Goal: Task Accomplishment & Management: Use online tool/utility

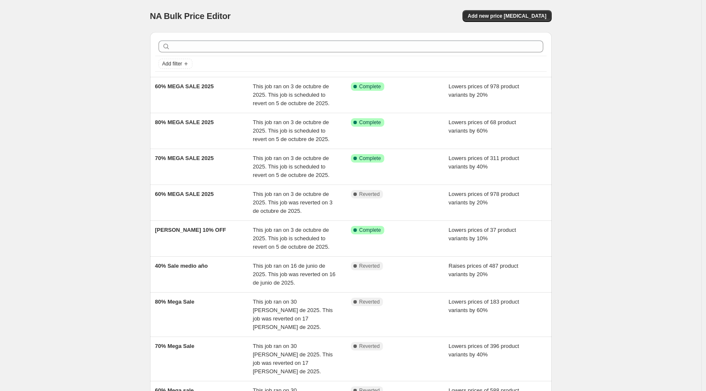
click at [131, 148] on div "NA Bulk Price Editor. This page is ready NA Bulk Price Editor Add new price cha…" at bounding box center [350, 272] width 701 height 545
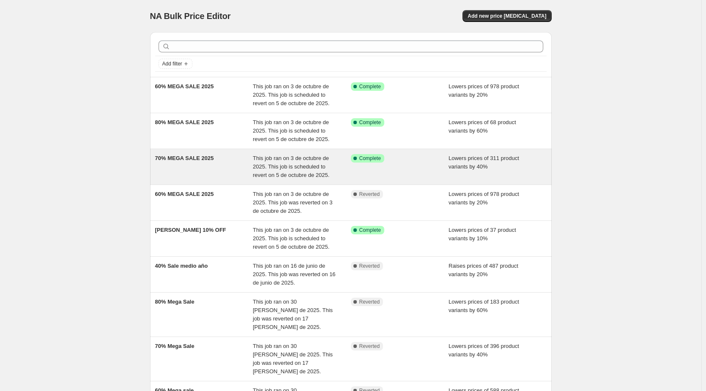
click at [184, 160] on span "70% MEGA SALE 2025" at bounding box center [184, 158] width 59 height 6
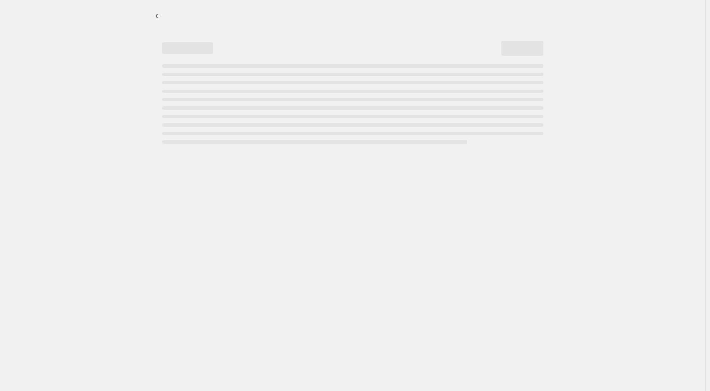
select select "percentage"
select select "no_change"
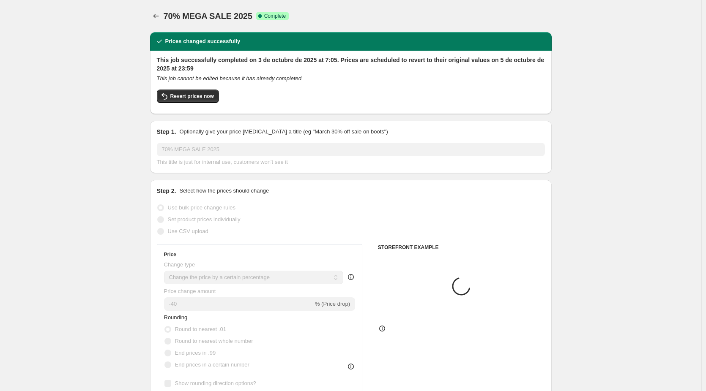
select select "collection"
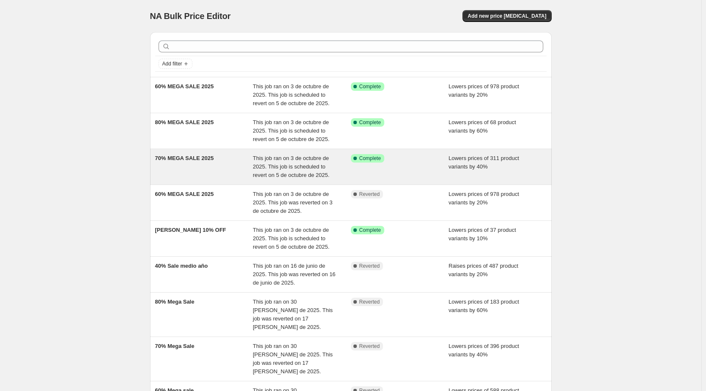
click at [230, 164] on div "70% MEGA SALE 2025" at bounding box center [204, 166] width 98 height 25
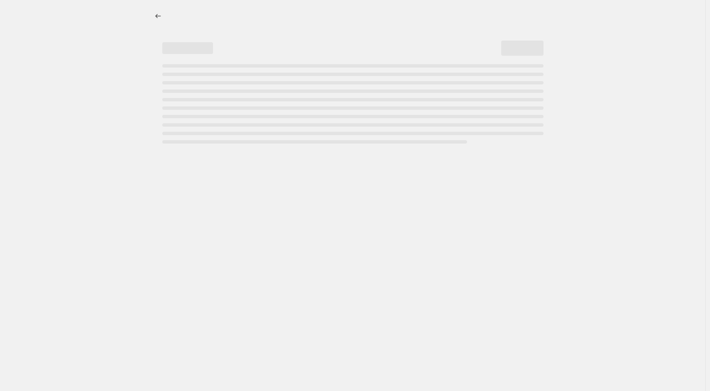
select select "percentage"
select select "no_change"
select select "collection"
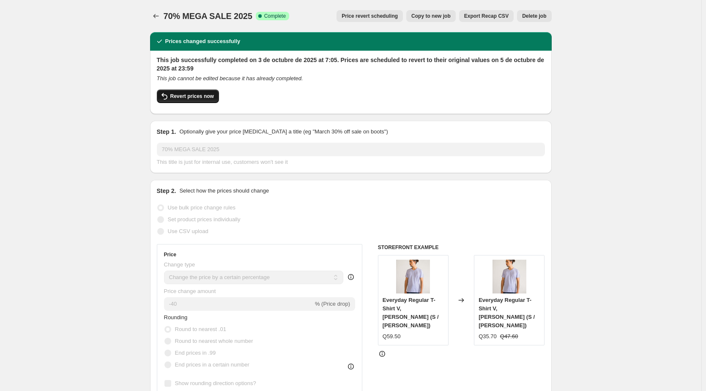
click at [184, 99] on span "Revert prices now" at bounding box center [192, 96] width 44 height 7
checkbox input "false"
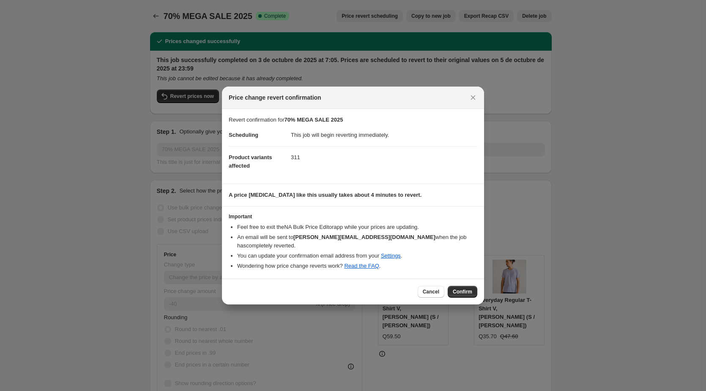
click at [463, 289] on span "Confirm" at bounding box center [462, 292] width 19 height 7
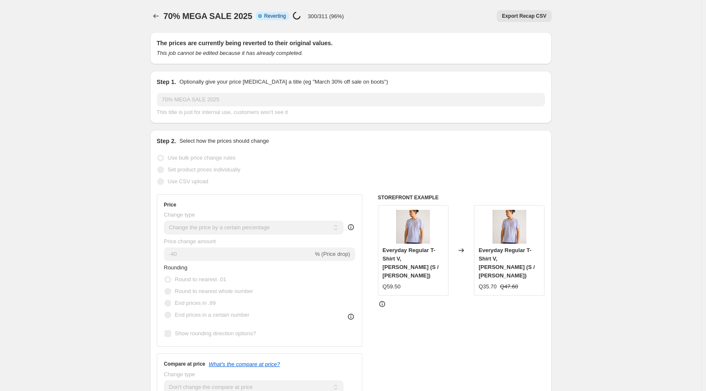
select select "percentage"
select select "no_change"
select select "collection"
checkbox input "true"
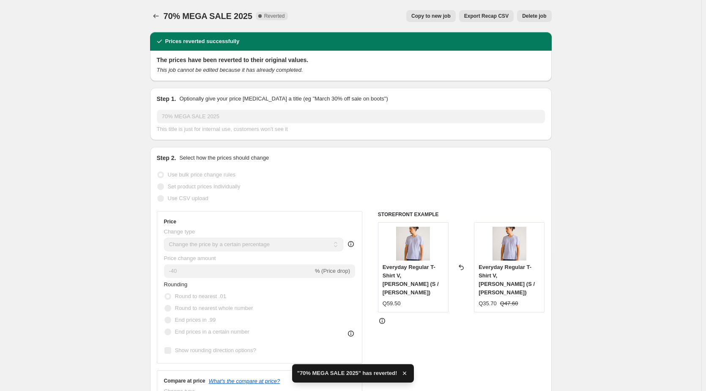
click at [191, 16] on span "70% MEGA SALE 2025" at bounding box center [208, 15] width 89 height 9
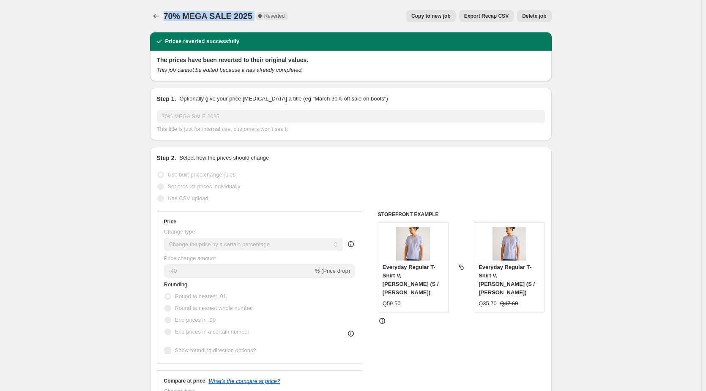
copy span "70% MEGA SALE 2025"
click at [157, 9] on div "70% MEGA SALE 2025. This page is ready 70% MEGA SALE 2025 Complete Reverted Cop…" at bounding box center [351, 16] width 402 height 32
click at [157, 13] on icon "Price change jobs" at bounding box center [156, 16] width 8 height 8
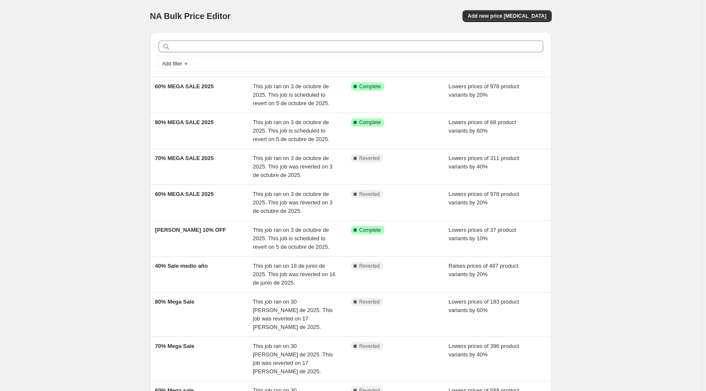
click at [382, 4] on div "NA Bulk Price Editor. This page is ready NA Bulk Price Editor Add new price cha…" at bounding box center [351, 16] width 402 height 32
click at [118, 88] on div "NA Bulk Price Editor. This page is ready NA Bulk Price Editor Add new price cha…" at bounding box center [350, 272] width 701 height 545
click at [525, 19] on span "Add new price change job" at bounding box center [506, 16] width 79 height 7
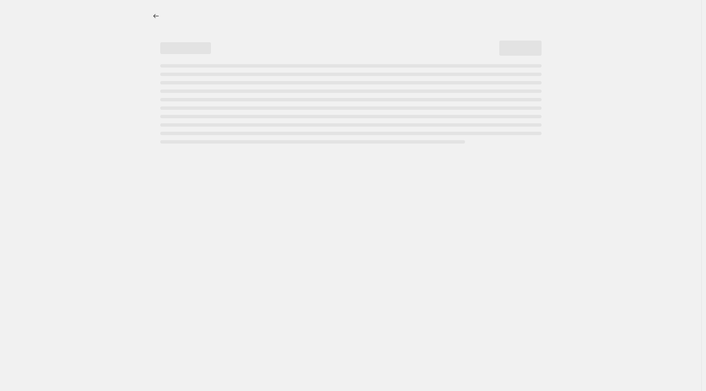
select select "percentage"
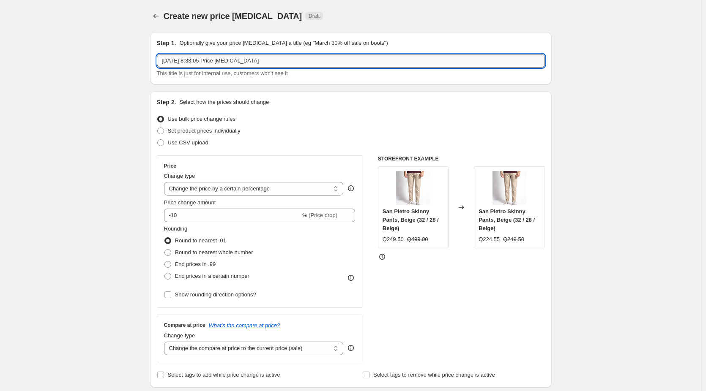
click at [300, 61] on input "3 oct 2025, 8:33:05 Price change job" at bounding box center [351, 61] width 388 height 14
type input "70% MEGA SALE 25"
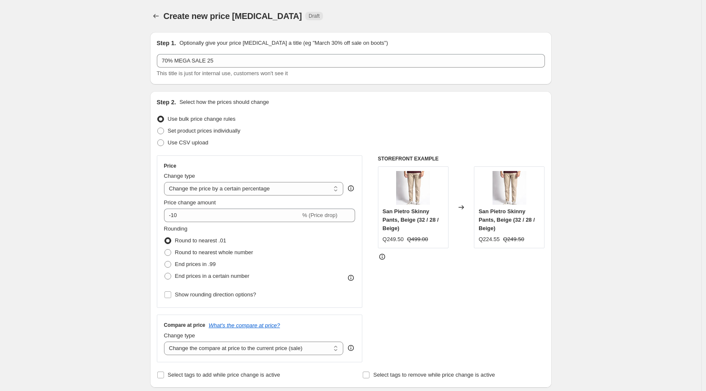
drag, startPoint x: 112, startPoint y: 109, endPoint x: 134, endPoint y: 84, distance: 33.6
click at [160, 25] on div "Create new price change job. This page is ready Create new price change job Dra…" at bounding box center [351, 16] width 402 height 32
click at [160, 19] on icon "Price change jobs" at bounding box center [156, 16] width 8 height 8
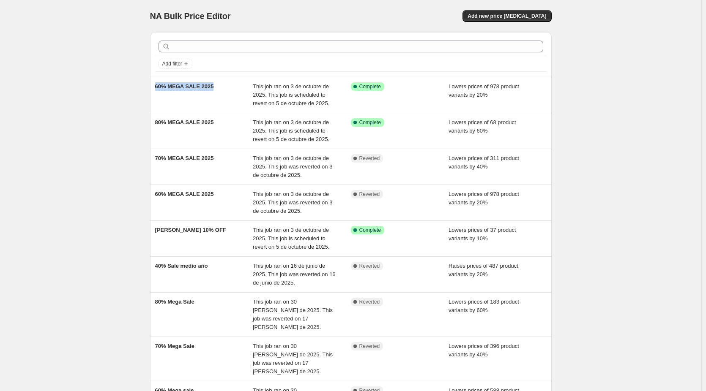
copy span "60% MEGA SALE 2025"
drag, startPoint x: 221, startPoint y: 90, endPoint x: 150, endPoint y: 100, distance: 71.2
click at [150, 100] on div "Add filter 60% MEGA SALE 2025 This job ran on 3 de octubre de 2025. This job is…" at bounding box center [347, 259] width 408 height 468
click at [515, 12] on button "Add new price change job" at bounding box center [506, 16] width 89 height 12
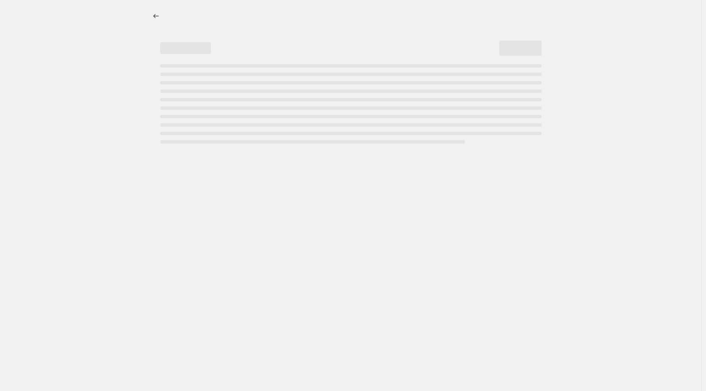
select select "percentage"
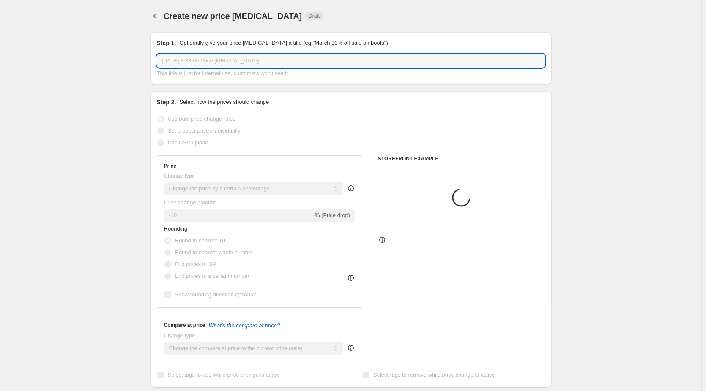
click at [202, 55] on input "3 oct 2025, 8:33:05 Price change job" at bounding box center [351, 61] width 388 height 14
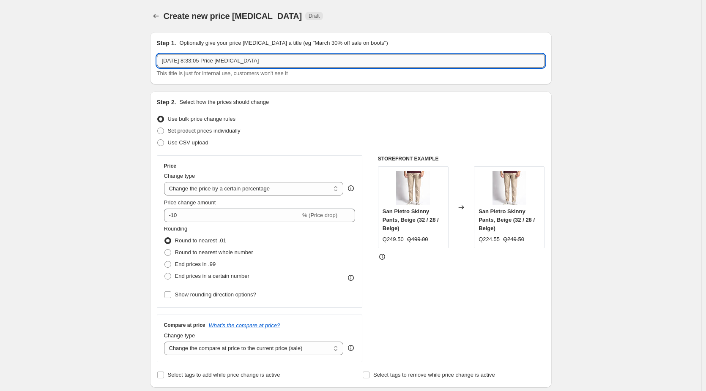
click at [211, 64] on input "3 oct 2025, 8:33:05 Price change job" at bounding box center [351, 61] width 388 height 14
click at [259, 56] on input "3 oct 2025, 8:33:05 Price change job" at bounding box center [351, 61] width 388 height 14
paste input "60% MEGA SALE 2025"
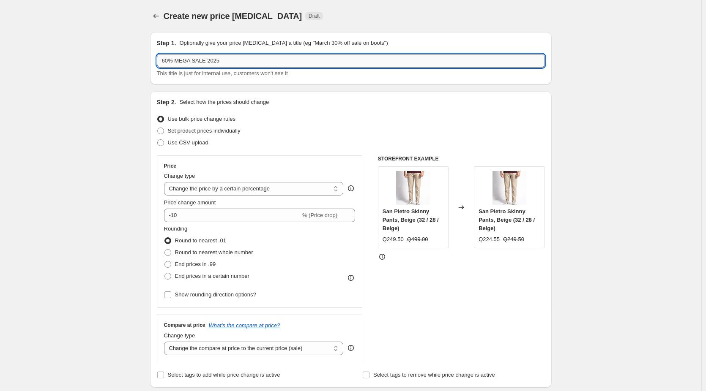
click at [237, 54] on input "60% MEGA SALE 2025" at bounding box center [351, 61] width 388 height 14
click at [170, 61] on input "60% MEGA SALE 2025" at bounding box center [351, 61] width 388 height 14
type input "70% MEGA SALE 2025"
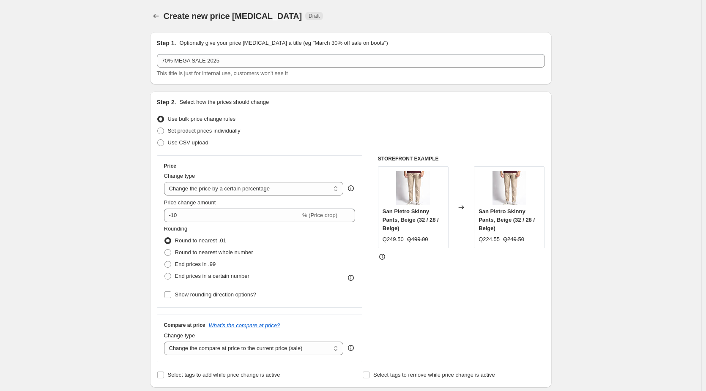
click at [200, 222] on div "Price Change type Change the price to a certain amount Change the price by a ce…" at bounding box center [259, 232] width 191 height 138
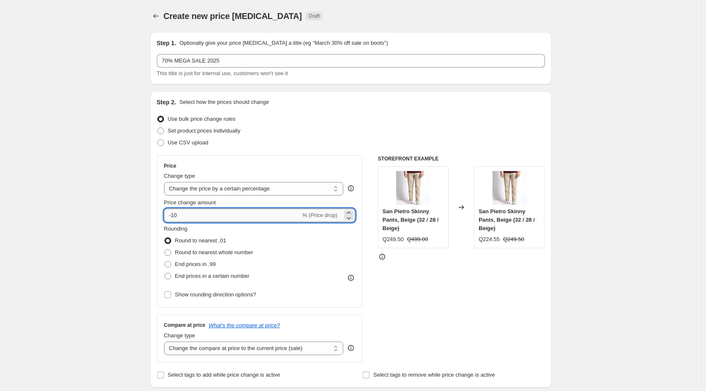
click at [202, 216] on input "-10" at bounding box center [232, 216] width 137 height 14
type input "-1"
type input "-20"
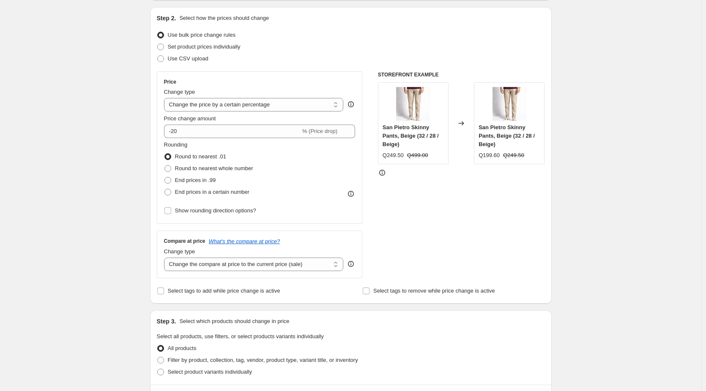
scroll to position [85, 0]
click at [119, 256] on div "Create new price change job. This page is ready Create new price change job Dra…" at bounding box center [350, 337] width 701 height 845
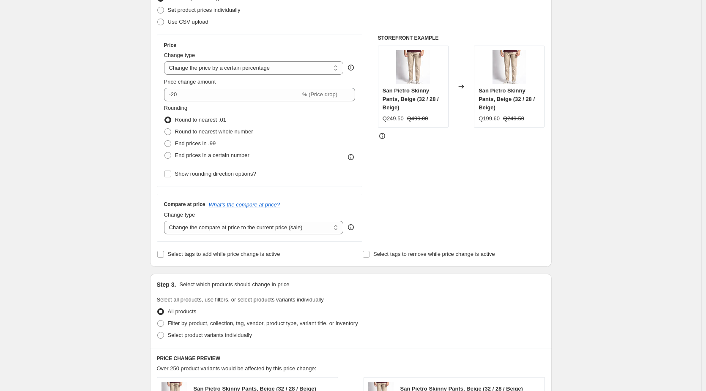
scroll to position [169, 0]
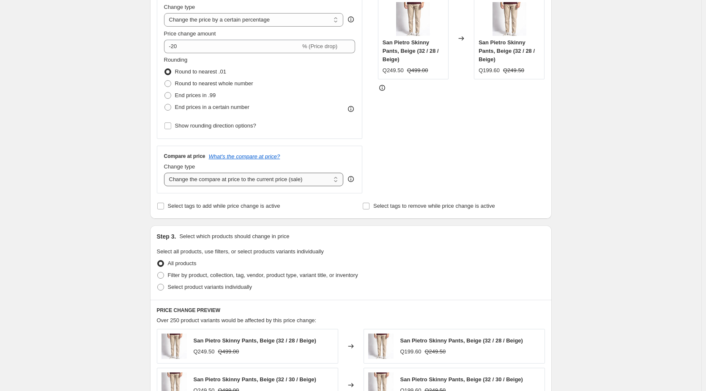
click at [254, 177] on select "Change the compare at price to the current price (sale) Change the compare at p…" at bounding box center [254, 180] width 180 height 14
select select "no_change"
click at [166, 173] on select "Change the compare at price to the current price (sale) Change the compare at p…" at bounding box center [254, 180] width 180 height 14
click at [68, 127] on div "Create new price change job. This page is ready Create new price change job Dra…" at bounding box center [350, 253] width 701 height 845
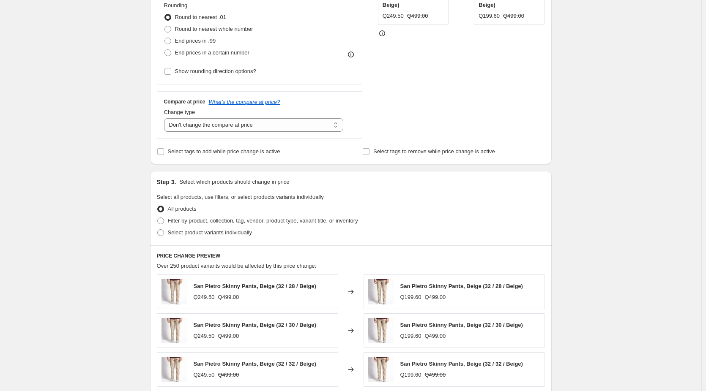
scroll to position [296, 0]
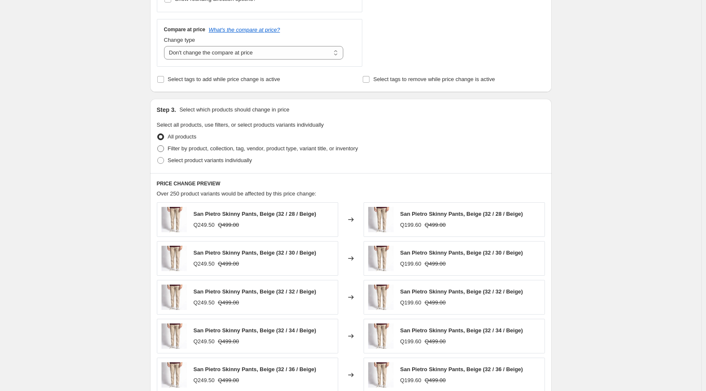
click at [213, 150] on span "Filter by product, collection, tag, vendor, product type, variant title, or inv…" at bounding box center [263, 148] width 190 height 6
click at [158, 146] on input "Filter by product, collection, tag, vendor, product type, variant title, or inv…" at bounding box center [157, 145] width 0 height 0
radio input "true"
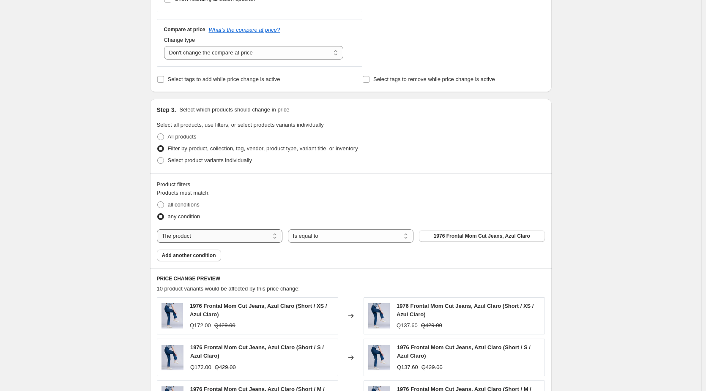
click at [263, 238] on select "The product The product's collection The product's tag The product's vendor The…" at bounding box center [220, 236] width 126 height 14
click at [243, 238] on select "The product The product's collection The product's tag The product's vendor The…" at bounding box center [220, 236] width 126 height 14
select select "collection"
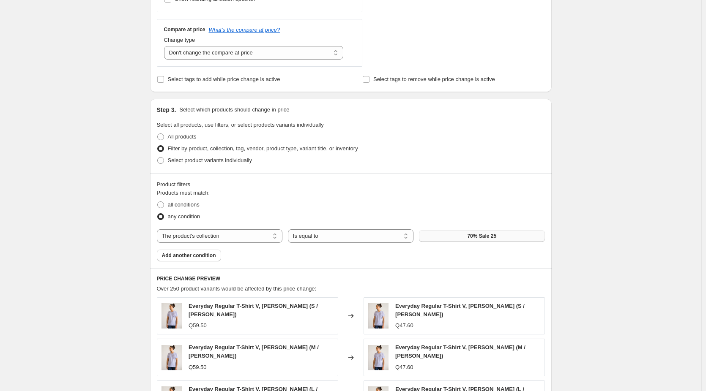
click at [467, 235] on button "70% Sale 25" at bounding box center [482, 236] width 126 height 12
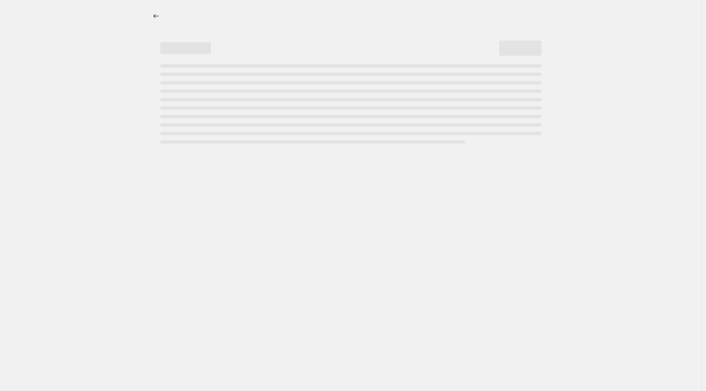
select select "percentage"
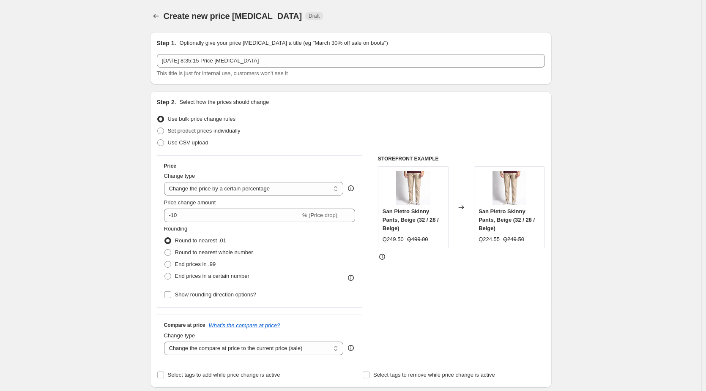
click at [153, 13] on icon "Price change jobs" at bounding box center [156, 16] width 8 height 8
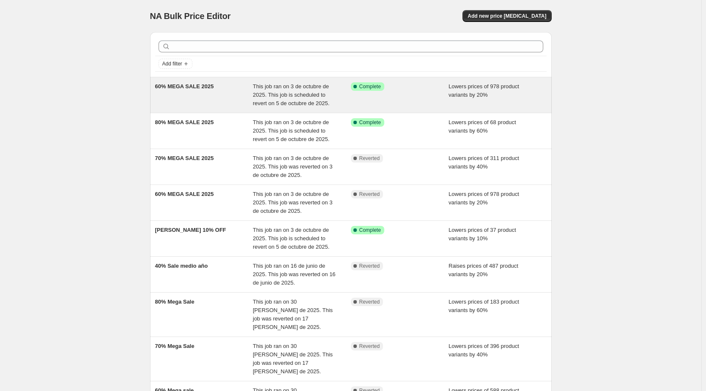
click at [212, 97] on div "60% MEGA SALE 2025" at bounding box center [204, 94] width 98 height 25
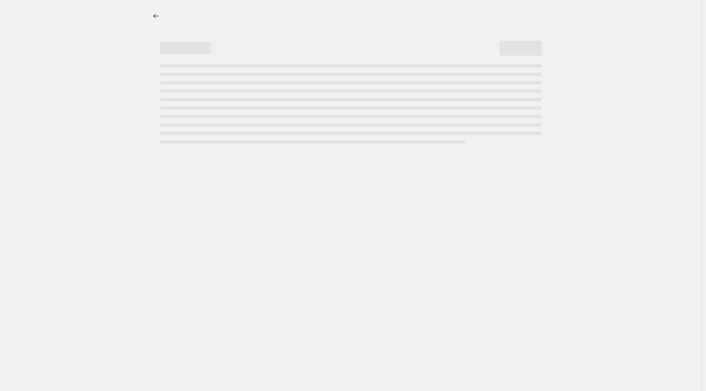
select select "percentage"
select select "no_change"
select select "collection"
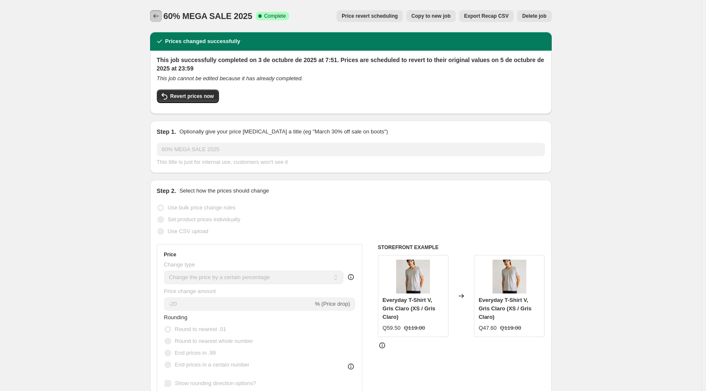
click at [156, 13] on icon "Price change jobs" at bounding box center [156, 16] width 8 height 8
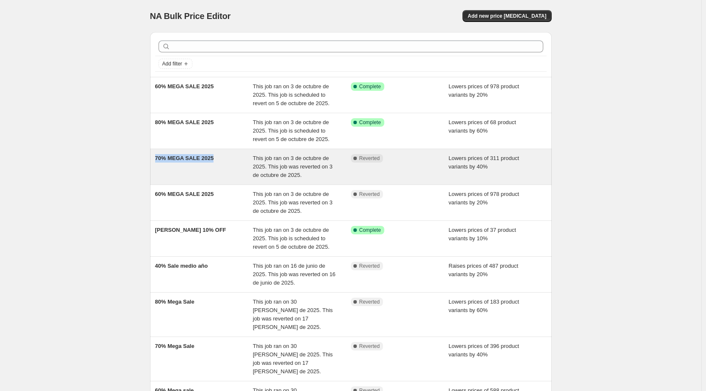
copy span "70% MEGA SALE 2025"
drag, startPoint x: 156, startPoint y: 158, endPoint x: 216, endPoint y: 159, distance: 60.0
click at [216, 159] on div "70% MEGA SALE 2025 This job ran on 3 de octubre de 2025. This job was reverted …" at bounding box center [351, 167] width 402 height 36
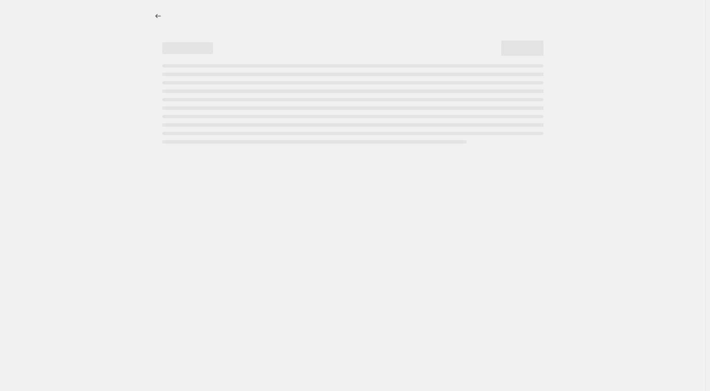
select select "percentage"
select select "no_change"
select select "collection"
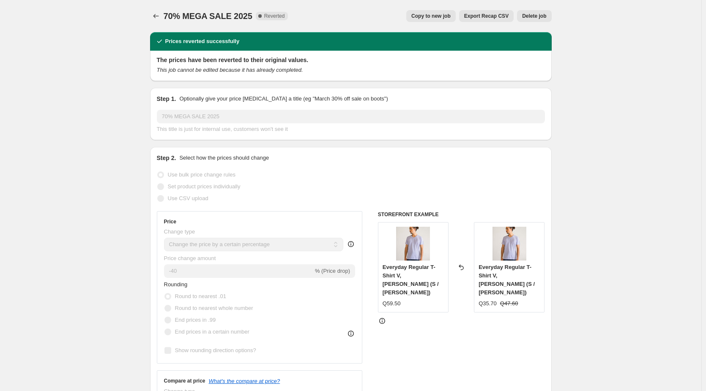
click at [243, 12] on span "70% MEGA SALE 2025" at bounding box center [208, 15] width 89 height 9
copy span "70% MEGA SALE 2025"
click at [238, 16] on span "70% MEGA SALE 2025" at bounding box center [208, 15] width 89 height 9
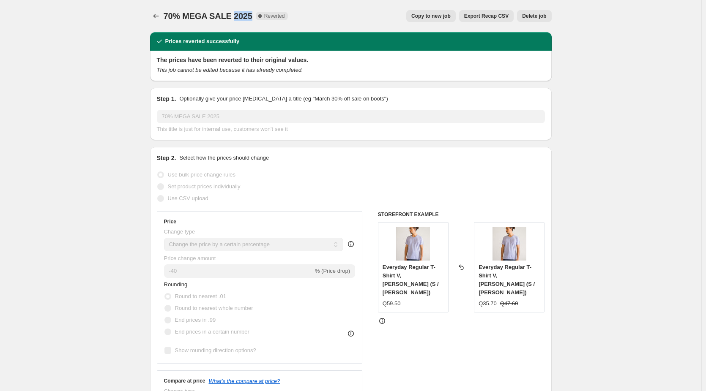
click at [238, 16] on span "70% MEGA SALE 2025" at bounding box center [208, 15] width 89 height 9
click at [156, 16] on icon "Price change jobs" at bounding box center [156, 16] width 8 height 8
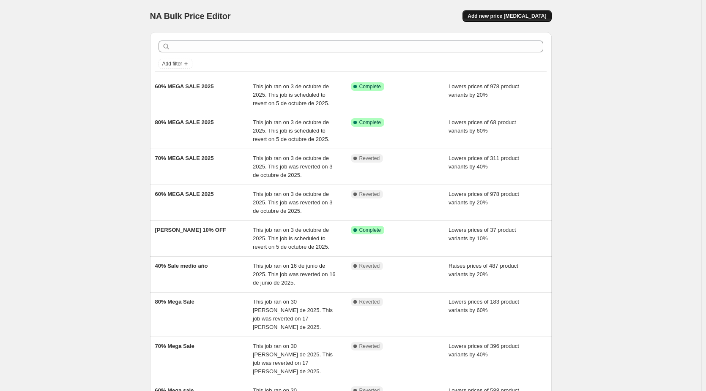
click at [489, 20] on button "Add new price change job" at bounding box center [506, 16] width 89 height 12
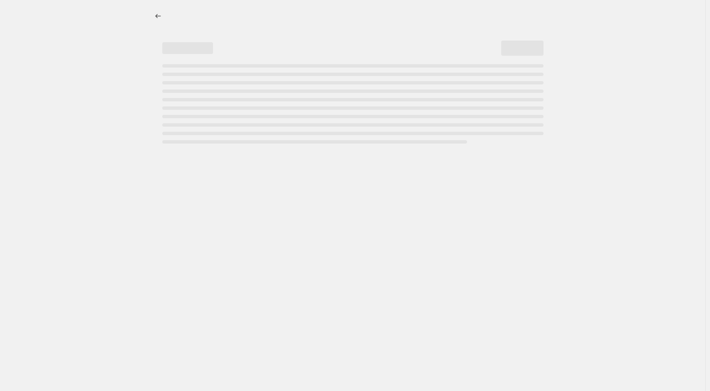
select select "percentage"
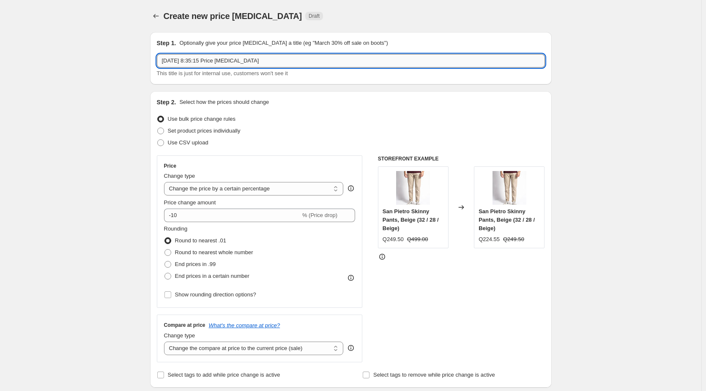
click at [309, 67] on input "3 oct 2025, 8:35:15 Price change job" at bounding box center [351, 61] width 388 height 14
paste input "70% MEGA SALE 2025"
type input "70% MEGA SALE 2025"
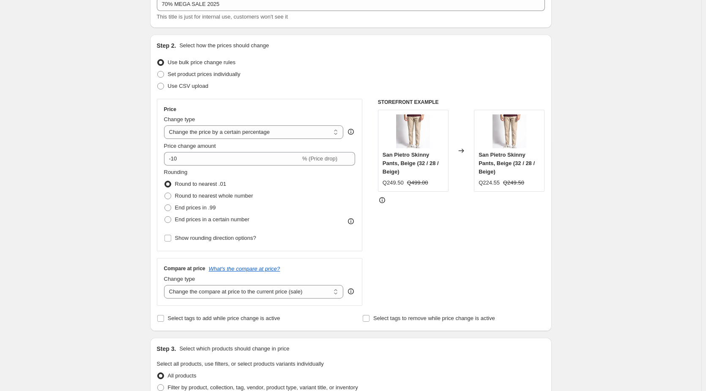
scroll to position [127, 0]
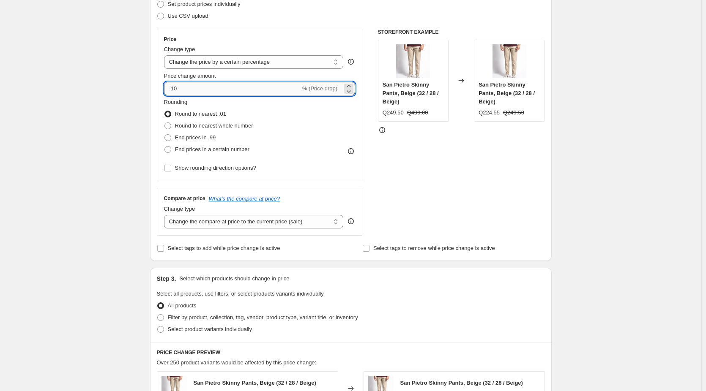
click at [218, 90] on input "-10" at bounding box center [232, 89] width 137 height 14
type input "-1"
type input "-20"
click at [135, 142] on div "Create new price change job. This page is ready Create new price change job Dra…" at bounding box center [350, 295] width 701 height 845
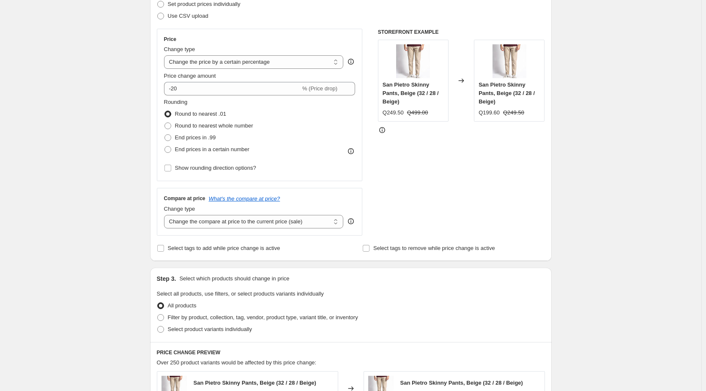
click at [247, 230] on div "Compare at price What's the compare at price? Change type Change the compare at…" at bounding box center [260, 211] width 206 height 47
click at [251, 222] on select "Change the compare at price to the current price (sale) Change the compare at p…" at bounding box center [254, 222] width 180 height 14
select select "no_change"
click at [166, 215] on select "Change the compare at price to the current price (sale) Change the compare at p…" at bounding box center [254, 222] width 180 height 14
click at [79, 157] on div "Create new price change job. This page is ready Create new price change job Dra…" at bounding box center [350, 295] width 701 height 845
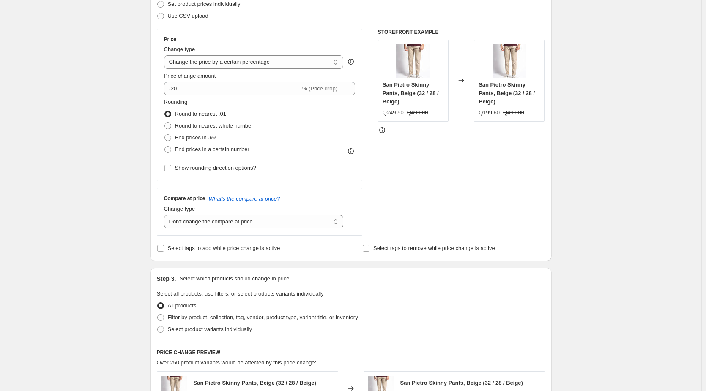
scroll to position [0, 0]
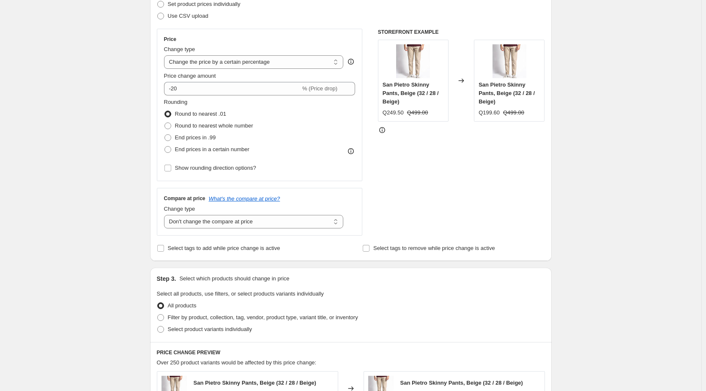
scroll to position [211, 0]
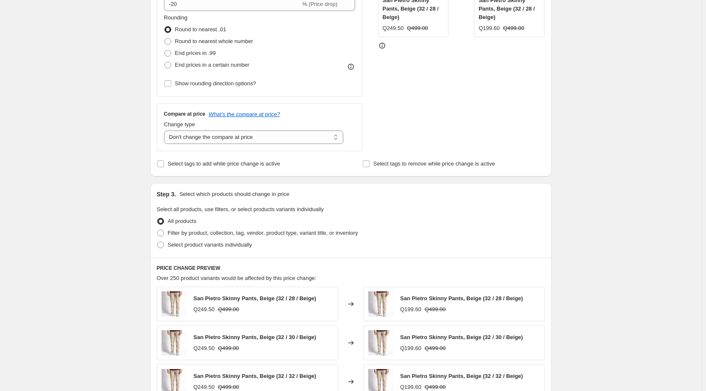
click at [68, 156] on div "Create new price change job. This page is ready Create new price change job Dra…" at bounding box center [350, 211] width 701 height 845
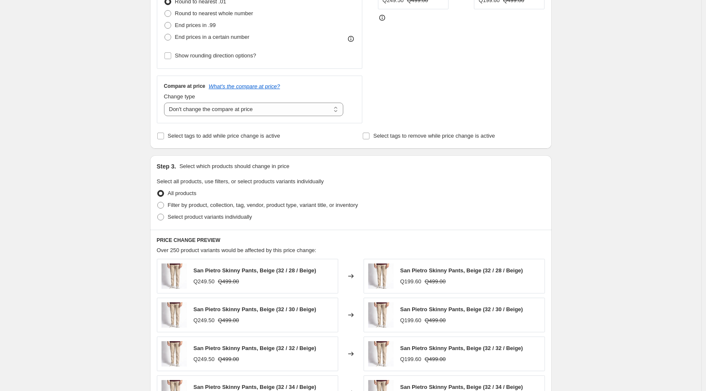
scroll to position [254, 0]
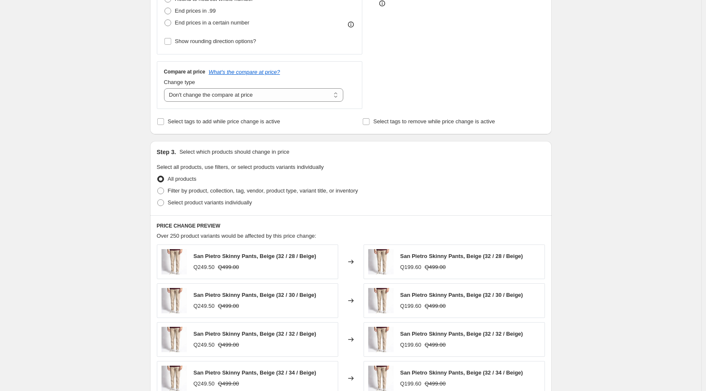
click at [112, 167] on div "Create new price change job. This page is ready Create new price change job Dra…" at bounding box center [350, 168] width 701 height 845
click at [259, 191] on span "Filter by product, collection, tag, vendor, product type, variant title, or inv…" at bounding box center [263, 191] width 190 height 6
click at [158, 188] on input "Filter by product, collection, tag, vendor, product type, variant title, or inv…" at bounding box center [157, 188] width 0 height 0
radio input "true"
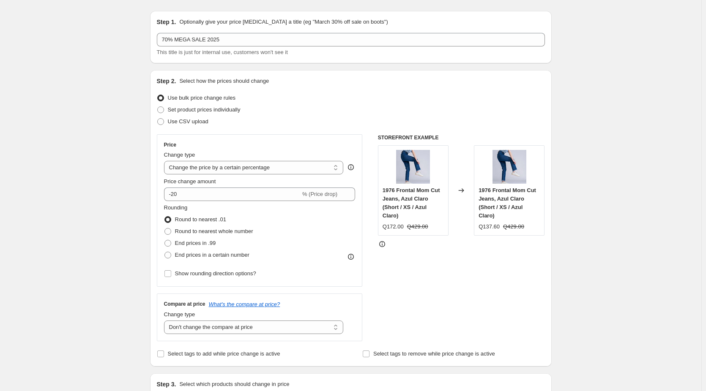
scroll to position [0, 0]
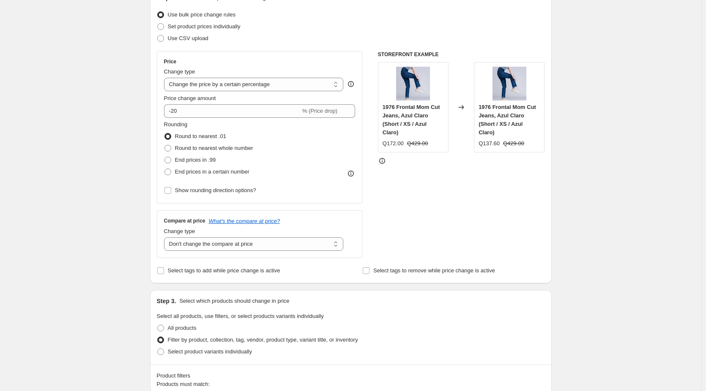
scroll to position [127, 0]
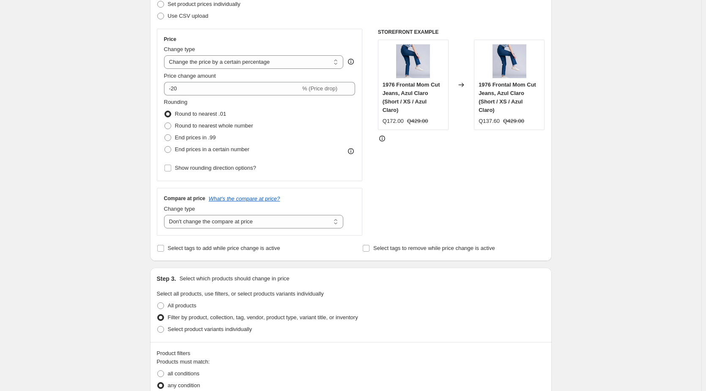
click at [124, 191] on div "Create new price change job. This page is ready Create new price change job Dra…" at bounding box center [350, 349] width 701 height 953
click at [97, 167] on div "Create new price change job. This page is ready Create new price change job Dra…" at bounding box center [350, 349] width 701 height 953
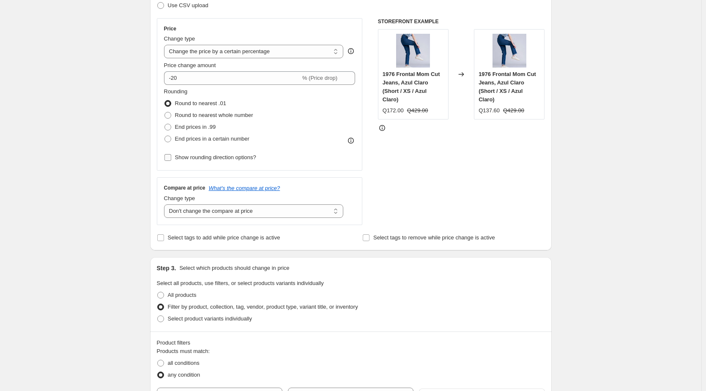
scroll to position [42, 0]
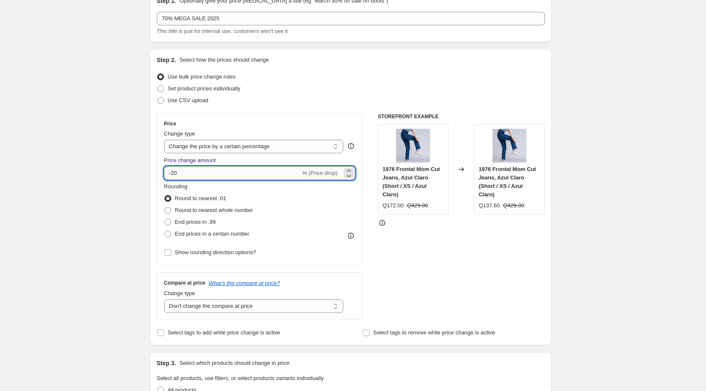
click at [205, 172] on input "-20" at bounding box center [232, 174] width 137 height 14
type input "-2"
type input "-40"
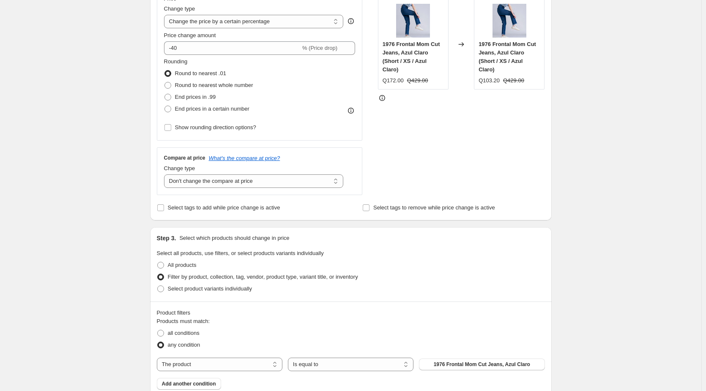
scroll to position [169, 0]
click at [87, 249] on div "Create new price change job. This page is ready Create new price change job Dra…" at bounding box center [350, 307] width 701 height 953
click at [243, 277] on span "Filter by product, collection, tag, vendor, product type, variant title, or inv…" at bounding box center [263, 275] width 190 height 6
click at [158, 273] on input "Filter by product, collection, tag, vendor, product type, variant title, or inv…" at bounding box center [157, 272] width 0 height 0
click at [196, 267] on span "All products" at bounding box center [182, 263] width 29 height 6
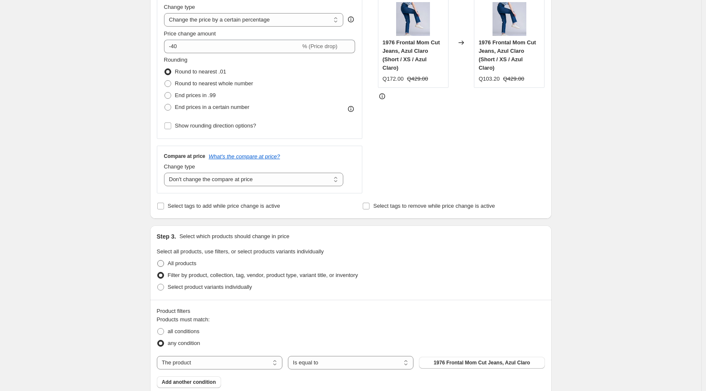
click at [158, 261] on input "All products" at bounding box center [157, 260] width 0 height 0
radio input "true"
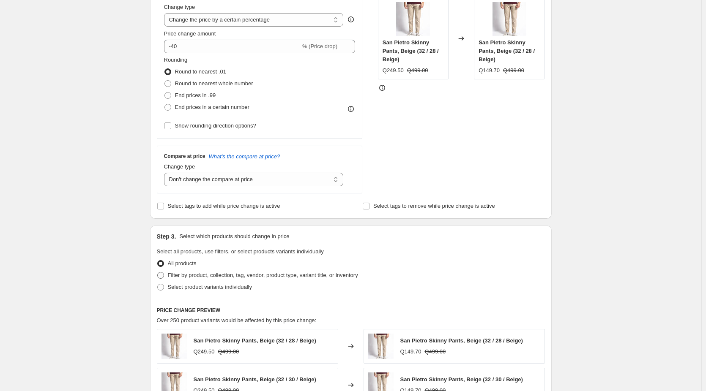
click at [199, 276] on span "Filter by product, collection, tag, vendor, product type, variant title, or inv…" at bounding box center [263, 275] width 190 height 6
click at [158, 273] on input "Filter by product, collection, tag, vendor, product type, variant title, or inv…" at bounding box center [157, 272] width 0 height 0
radio input "true"
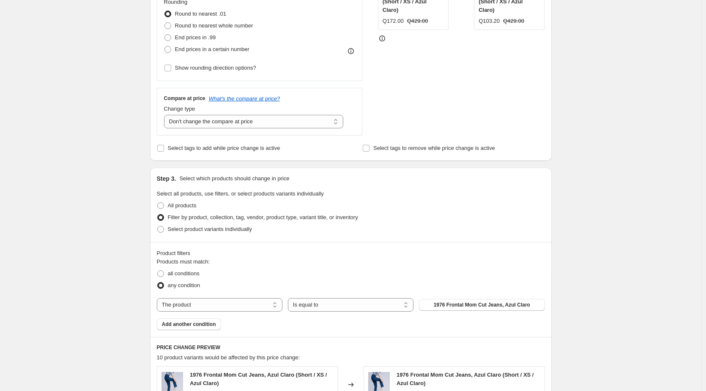
scroll to position [338, 0]
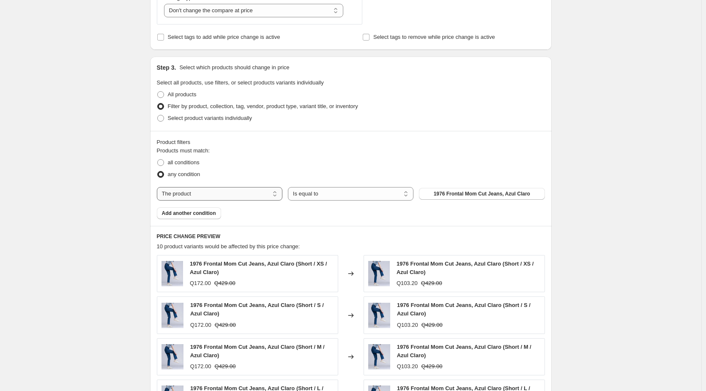
click at [269, 191] on select "The product The product's collection The product's tag The product's vendor The…" at bounding box center [220, 194] width 126 height 14
select select "collection"
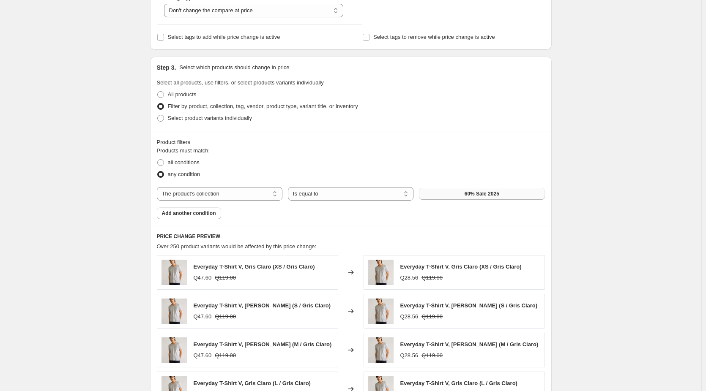
click at [494, 193] on span "60% Sale 2025" at bounding box center [481, 194] width 35 height 7
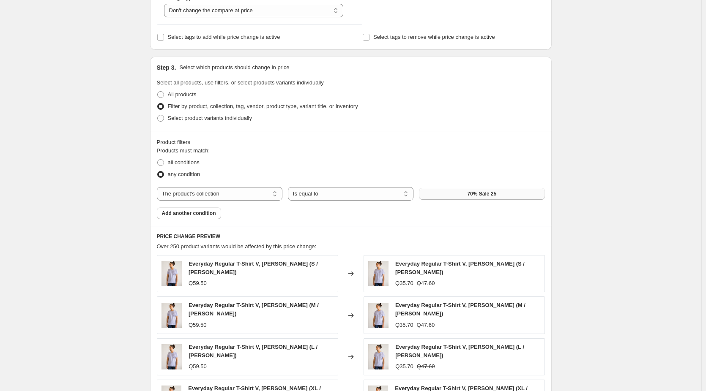
click at [123, 174] on div "Create new price change job. This page is ready Create new price change job Dra…" at bounding box center [350, 137] width 701 height 951
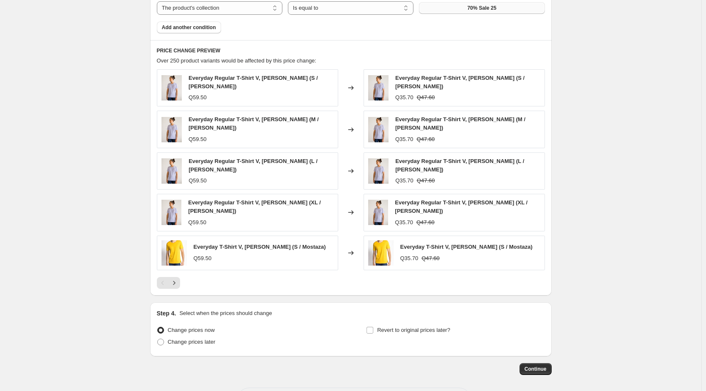
scroll to position [549, 0]
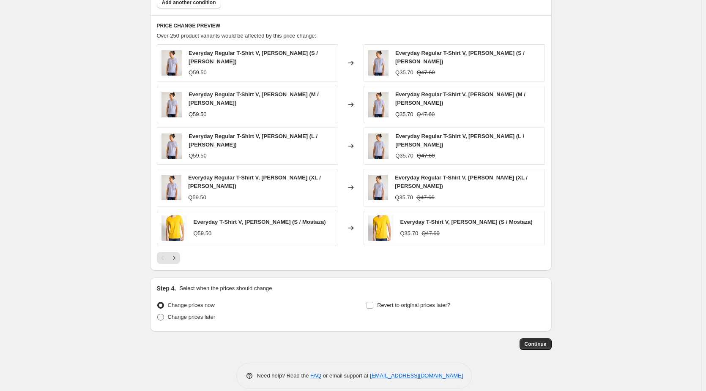
click at [196, 314] on span "Change prices later" at bounding box center [192, 317] width 48 height 6
click at [158, 314] on input "Change prices later" at bounding box center [157, 314] width 0 height 0
radio input "true"
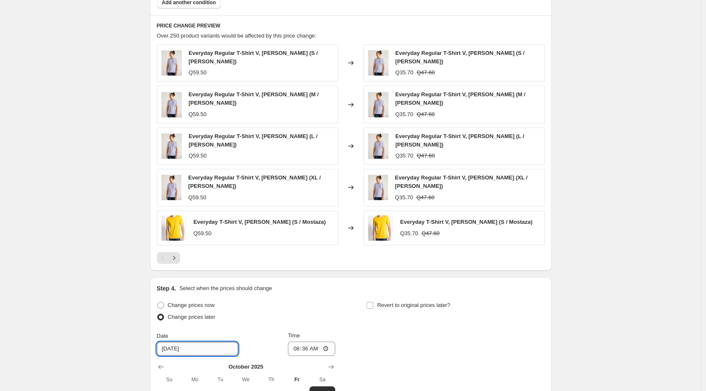
click at [212, 342] on input "10/4/2025" at bounding box center [197, 349] width 81 height 14
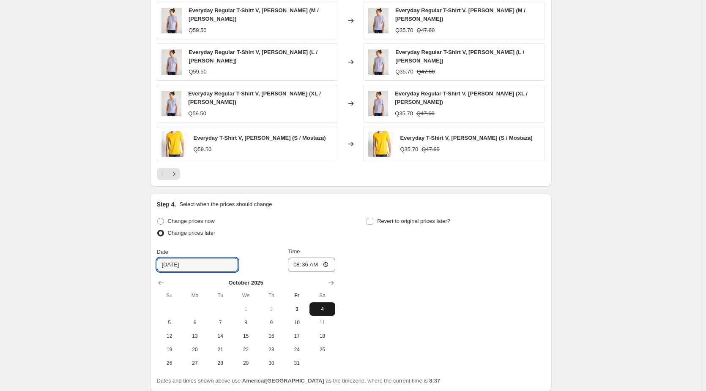
scroll to position [634, 0]
click at [301, 306] on span "3" at bounding box center [296, 309] width 19 height 7
type input "[DATE]"
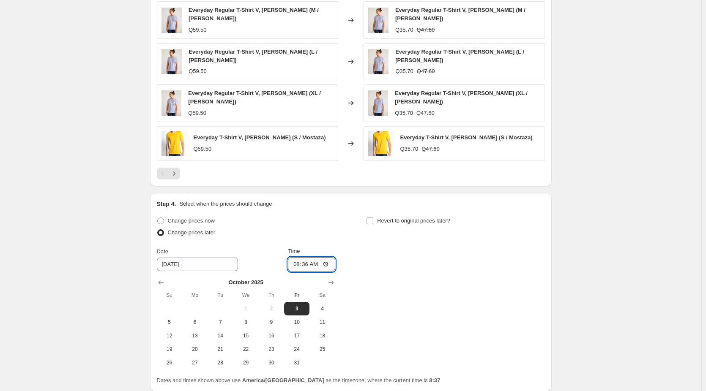
click at [330, 257] on input "08:36" at bounding box center [311, 264] width 47 height 14
type input "08:40"
drag, startPoint x: 402, startPoint y: 285, endPoint x: 404, endPoint y: 259, distance: 26.7
click at [402, 285] on div "Change prices now Change prices later Date 10/3/2025 Time 08:40 October 2025 Su…" at bounding box center [351, 292] width 388 height 155
click at [404, 218] on span "Revert to original prices later?" at bounding box center [413, 221] width 73 height 6
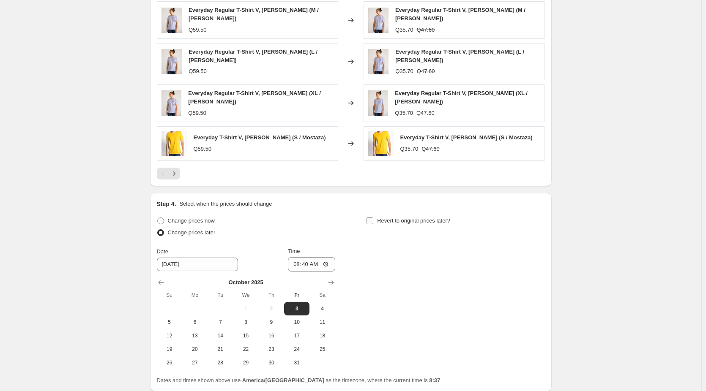
click at [373, 218] on input "Revert to original prices later?" at bounding box center [369, 221] width 7 height 7
checkbox input "true"
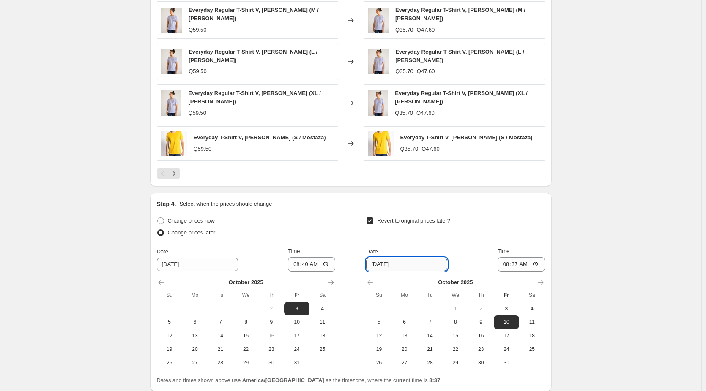
click at [433, 258] on input "10/10/2025" at bounding box center [406, 265] width 81 height 14
click at [386, 258] on input "10/10/2025" at bounding box center [406, 265] width 81 height 14
click at [377, 319] on span "5" at bounding box center [378, 322] width 19 height 7
type input "[DATE]"
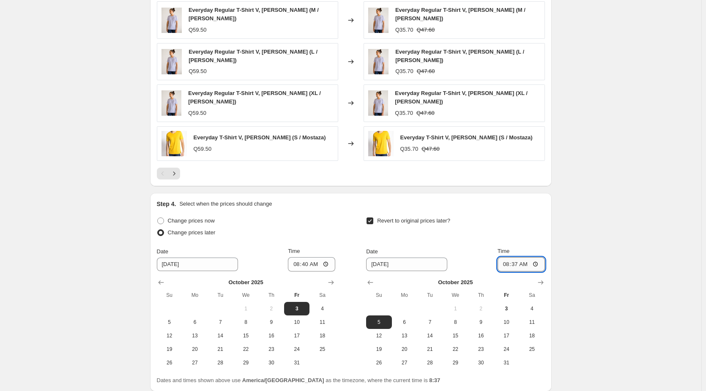
click at [538, 257] on input "08:37" at bounding box center [520, 264] width 47 height 14
type input "23:59"
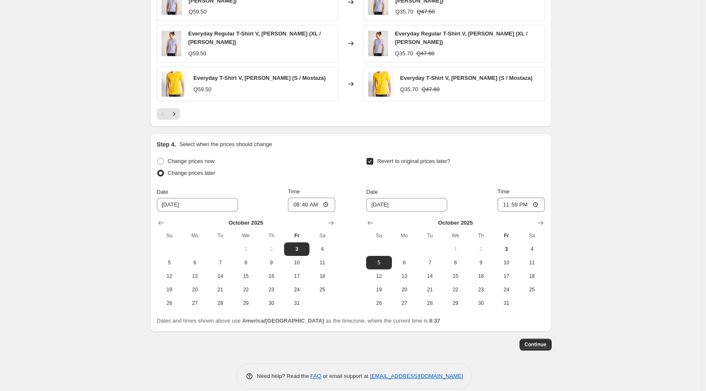
scroll to position [694, 0]
click at [542, 341] on span "Continue" at bounding box center [536, 344] width 22 height 7
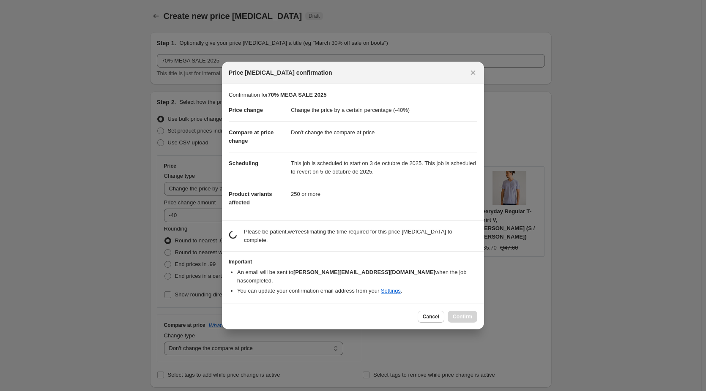
scroll to position [0, 0]
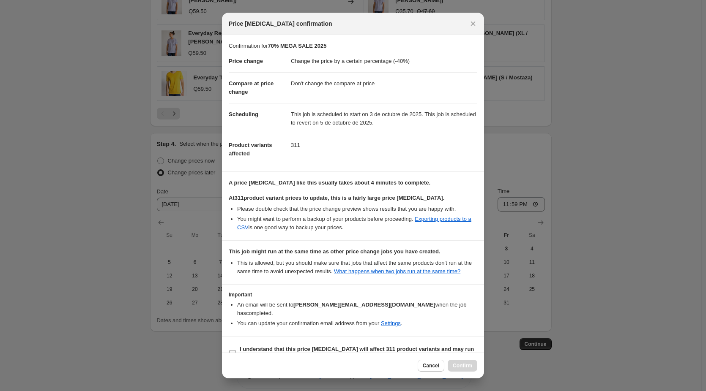
click at [241, 346] on b "I understand that this price change job will affect 311 product variants and ma…" at bounding box center [357, 353] width 234 height 15
click at [236, 350] on input "I understand that this price change job will affect 311 product variants and ma…" at bounding box center [232, 353] width 7 height 7
checkbox input "true"
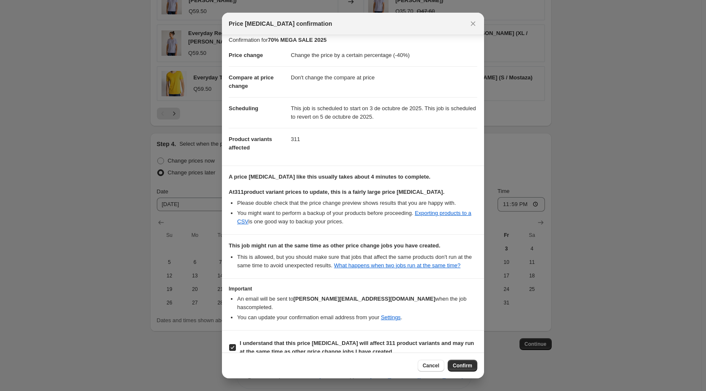
scroll to position [9, 0]
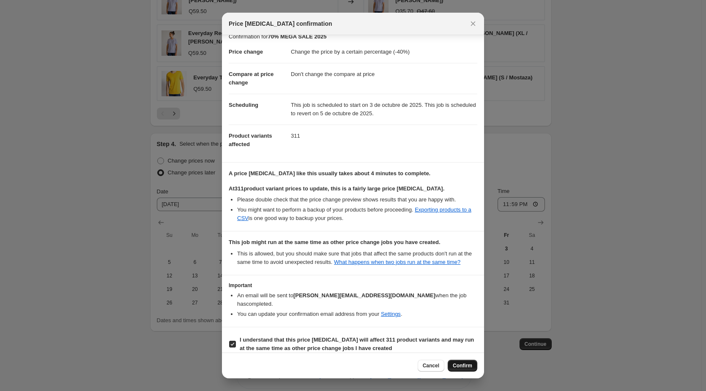
click at [467, 369] on span "Confirm" at bounding box center [462, 366] width 19 height 7
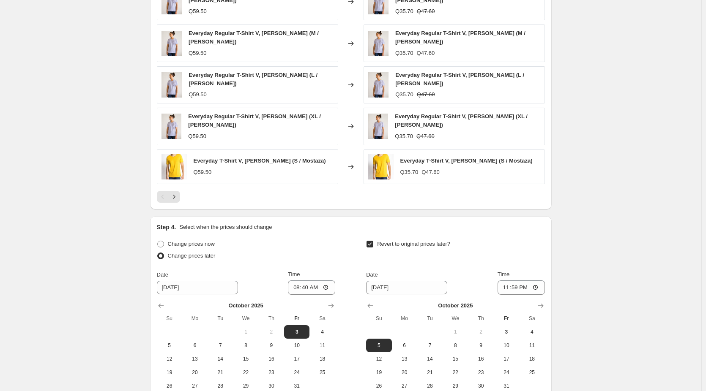
scroll to position [745, 0]
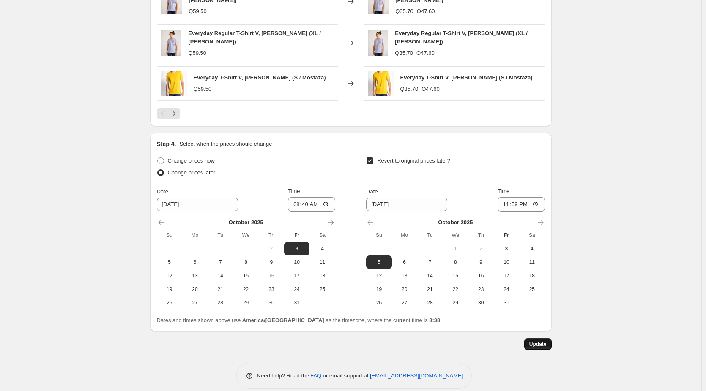
click at [541, 341] on span "Update" at bounding box center [537, 344] width 17 height 7
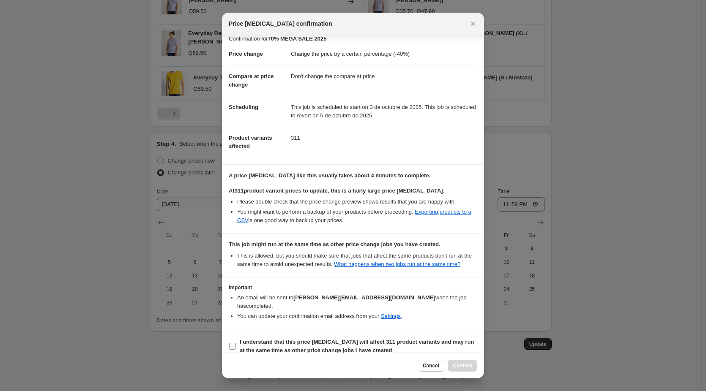
scroll to position [9, 0]
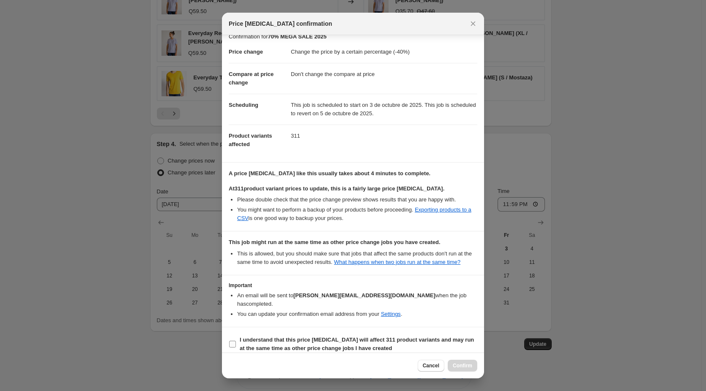
click at [277, 336] on span "I understand that this price change job will affect 311 product variants and ma…" at bounding box center [359, 344] width 238 height 17
click at [236, 341] on input "I understand that this price change job will affect 311 product variants and ma…" at bounding box center [232, 344] width 7 height 7
checkbox input "true"
click at [470, 368] on span "Confirm" at bounding box center [462, 366] width 19 height 7
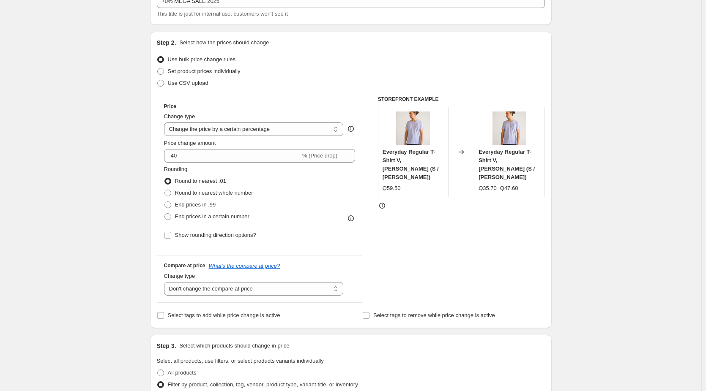
scroll to position [0, 0]
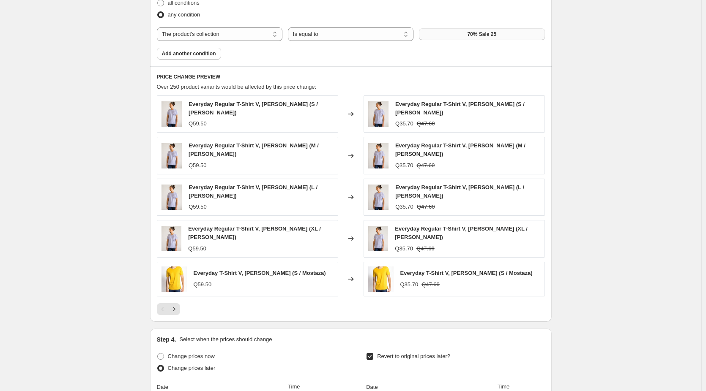
scroll to position [745, 0]
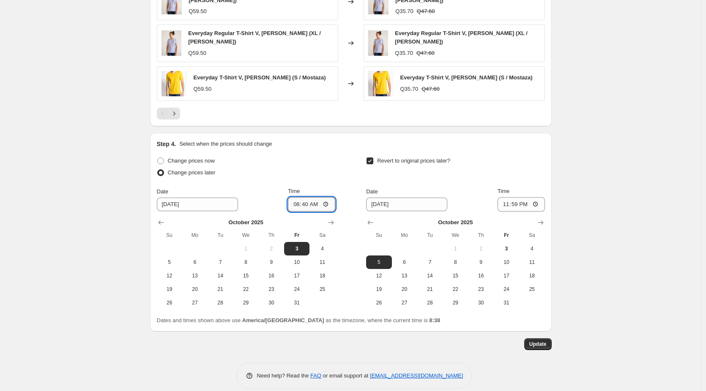
click at [326, 197] on input "08:40" at bounding box center [311, 204] width 47 height 14
type input "08:39"
click at [545, 341] on span "Update" at bounding box center [537, 344] width 17 height 7
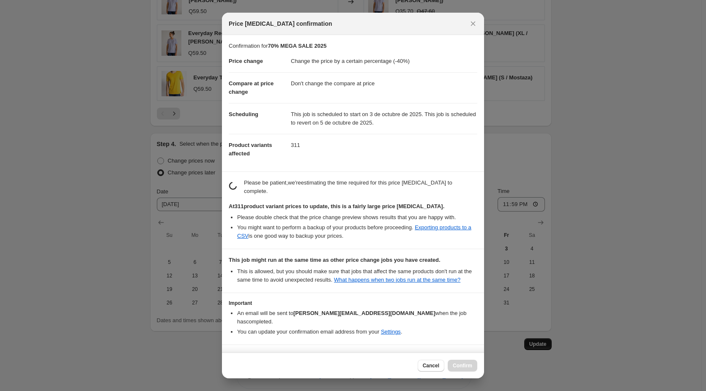
scroll to position [0, 0]
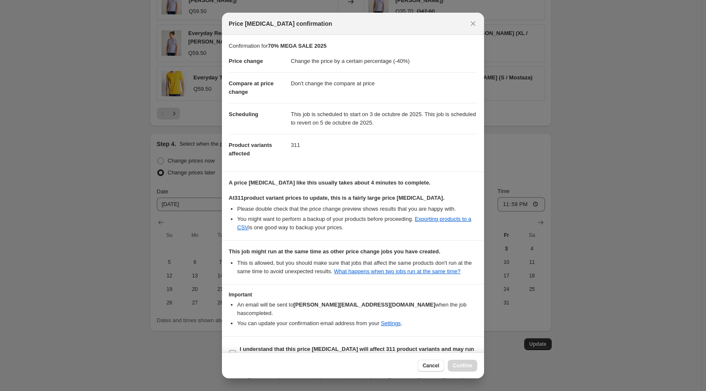
click at [264, 346] on b "I understand that this price change job will affect 311 product variants and ma…" at bounding box center [357, 353] width 234 height 15
click at [236, 350] on input "I understand that this price change job will affect 311 product variants and ma…" at bounding box center [232, 353] width 7 height 7
checkbox input "true"
click at [461, 369] on span "Confirm" at bounding box center [462, 366] width 19 height 7
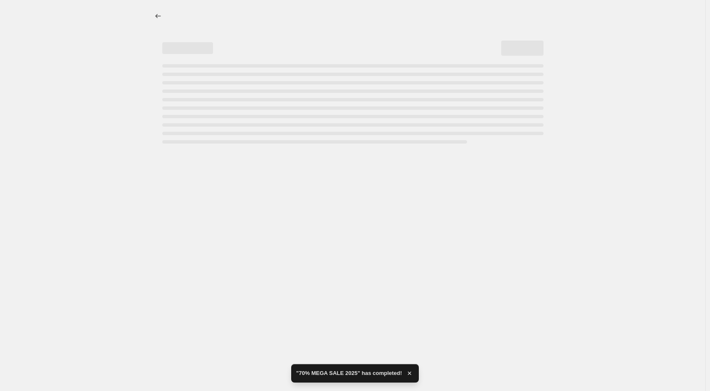
select select "percentage"
select select "no_change"
select select "collection"
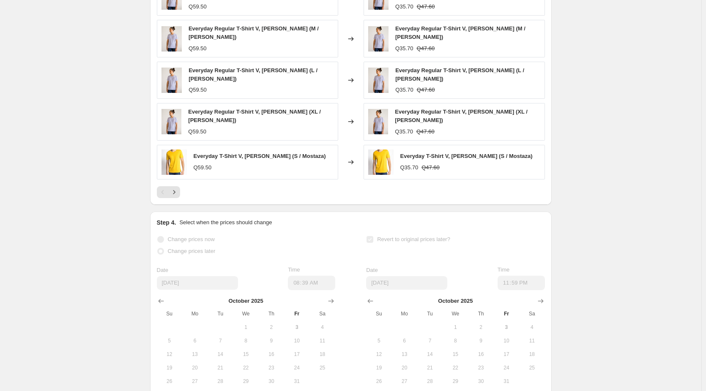
scroll to position [764, 0]
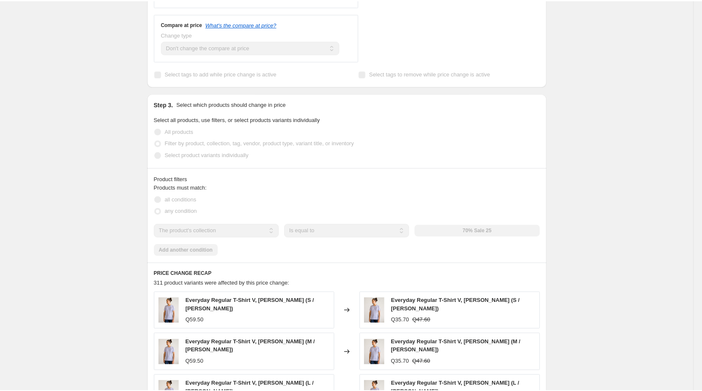
scroll to position [380, 0]
